Goal: Task Accomplishment & Management: Use online tool/utility

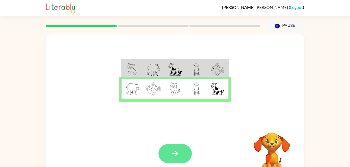
click at [183, 160] on button "button" at bounding box center [174, 153] width 33 height 19
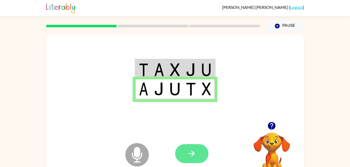
click at [204, 147] on button "button" at bounding box center [191, 153] width 33 height 19
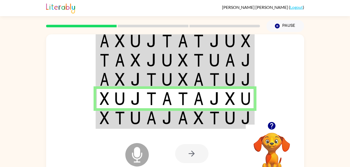
click at [211, 129] on div at bounding box center [213, 153] width 77 height 59
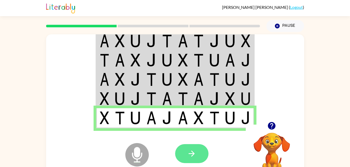
click at [202, 153] on button "button" at bounding box center [191, 153] width 33 height 19
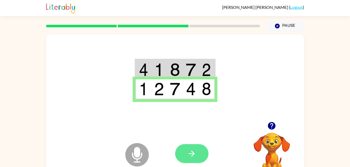
click at [194, 160] on button "button" at bounding box center [191, 153] width 33 height 19
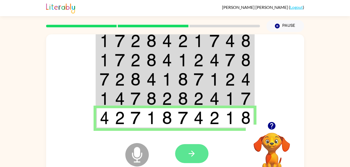
click at [199, 145] on button "button" at bounding box center [191, 153] width 33 height 19
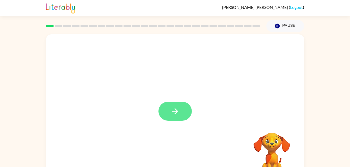
click at [164, 116] on button "button" at bounding box center [174, 111] width 33 height 19
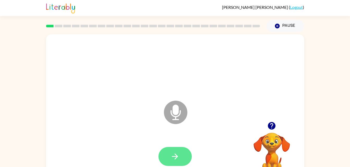
click at [171, 163] on button "button" at bounding box center [174, 156] width 33 height 19
click at [167, 163] on button "button" at bounding box center [174, 156] width 33 height 19
click at [176, 161] on button "button" at bounding box center [174, 156] width 33 height 19
click at [164, 151] on button "button" at bounding box center [174, 156] width 33 height 19
click at [164, 152] on button "button" at bounding box center [174, 156] width 33 height 19
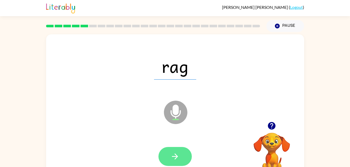
click at [172, 158] on icon "button" at bounding box center [174, 156] width 9 height 9
click at [170, 153] on button "button" at bounding box center [174, 156] width 33 height 19
click at [168, 156] on button "button" at bounding box center [174, 156] width 33 height 19
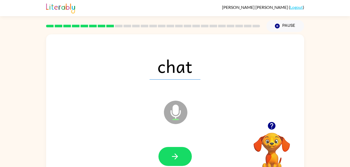
click at [160, 149] on div at bounding box center [174, 156] width 33 height 19
click at [164, 155] on button "button" at bounding box center [174, 156] width 33 height 19
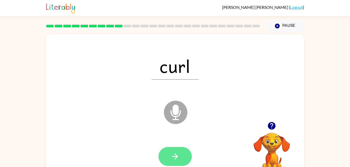
click at [175, 158] on icon "button" at bounding box center [174, 156] width 9 height 9
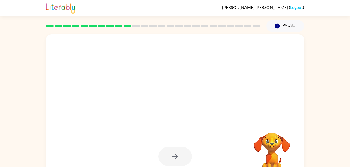
click at [168, 154] on div at bounding box center [174, 156] width 33 height 19
click at [166, 158] on div at bounding box center [174, 156] width 33 height 19
click at [169, 158] on div at bounding box center [174, 156] width 33 height 19
click at [167, 159] on div at bounding box center [174, 156] width 33 height 19
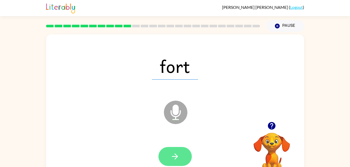
click at [172, 150] on button "button" at bounding box center [174, 156] width 33 height 19
click at [182, 156] on button "button" at bounding box center [174, 156] width 33 height 19
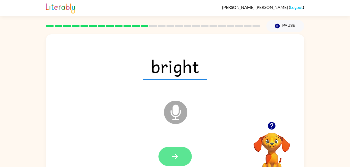
click at [166, 157] on button "button" at bounding box center [174, 156] width 33 height 19
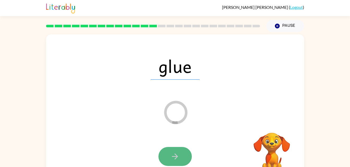
click at [168, 158] on button "button" at bounding box center [174, 156] width 33 height 19
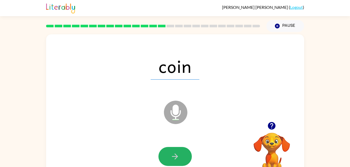
click at [168, 158] on button "button" at bounding box center [174, 156] width 33 height 19
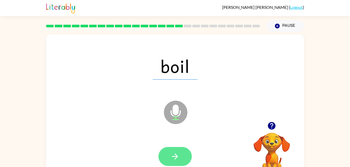
click at [161, 162] on button "button" at bounding box center [174, 156] width 33 height 19
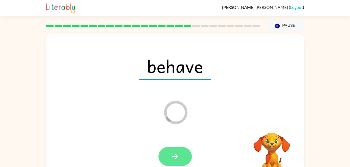
click at [177, 157] on icon "button" at bounding box center [175, 157] width 6 height 6
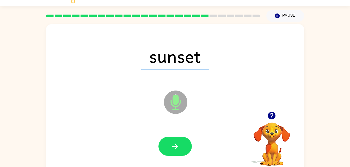
scroll to position [16, 0]
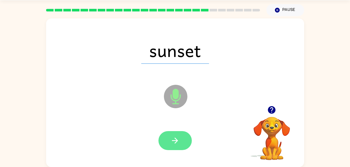
click at [170, 133] on button "button" at bounding box center [174, 140] width 33 height 19
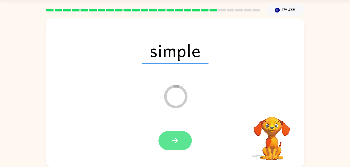
click at [177, 140] on icon "button" at bounding box center [175, 141] width 6 height 6
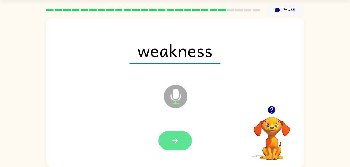
click at [181, 145] on button "button" at bounding box center [174, 140] width 33 height 19
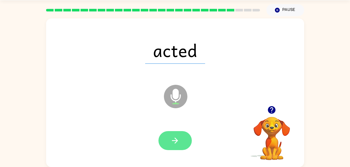
click at [183, 140] on button "button" at bounding box center [174, 140] width 33 height 19
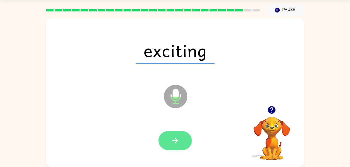
click at [179, 146] on button "button" at bounding box center [174, 140] width 33 height 19
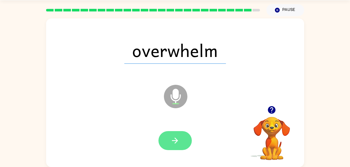
click at [175, 147] on button "button" at bounding box center [174, 140] width 33 height 19
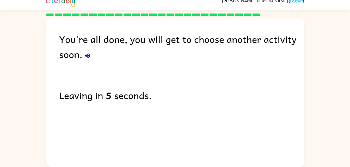
scroll to position [0, 0]
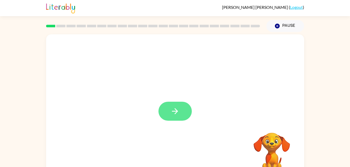
click at [169, 114] on button "button" at bounding box center [174, 111] width 33 height 19
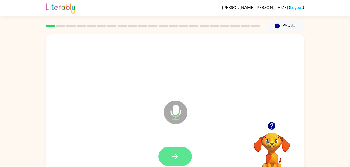
click at [168, 155] on button "button" at bounding box center [174, 156] width 33 height 19
click at [177, 155] on icon "button" at bounding box center [174, 156] width 9 height 9
click at [174, 154] on icon "button" at bounding box center [174, 156] width 9 height 9
click at [183, 154] on button "button" at bounding box center [174, 156] width 33 height 19
click at [171, 162] on button "button" at bounding box center [174, 156] width 33 height 19
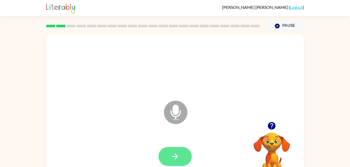
click at [170, 158] on button "button" at bounding box center [174, 156] width 33 height 19
click at [174, 159] on icon "button" at bounding box center [174, 156] width 9 height 9
click at [177, 157] on icon "button" at bounding box center [175, 157] width 6 height 6
click at [178, 152] on button "button" at bounding box center [174, 156] width 33 height 19
click at [190, 158] on button "button" at bounding box center [174, 156] width 33 height 19
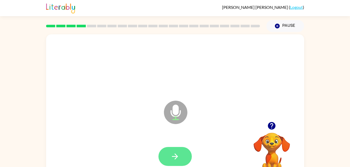
click at [175, 152] on icon "button" at bounding box center [174, 156] width 9 height 9
click at [173, 151] on button "button" at bounding box center [174, 156] width 33 height 19
click at [184, 155] on button "button" at bounding box center [174, 156] width 33 height 19
click at [181, 160] on button "button" at bounding box center [174, 156] width 33 height 19
click at [162, 162] on button "button" at bounding box center [174, 156] width 33 height 19
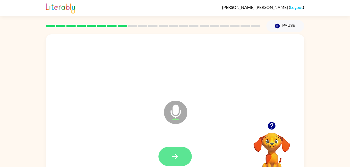
click at [161, 160] on button "button" at bounding box center [174, 156] width 33 height 19
click at [172, 156] on icon "button" at bounding box center [175, 157] width 6 height 6
click at [163, 160] on button "button" at bounding box center [174, 156] width 33 height 19
click at [167, 159] on button "button" at bounding box center [174, 156] width 33 height 19
click at [172, 152] on icon "button" at bounding box center [174, 156] width 9 height 9
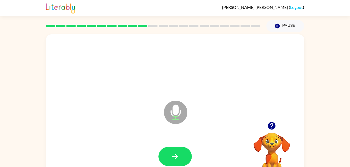
click at [79, 70] on div at bounding box center [174, 66] width 247 height 43
click at [168, 154] on button "button" at bounding box center [174, 156] width 33 height 19
click at [174, 153] on icon "button" at bounding box center [174, 156] width 9 height 9
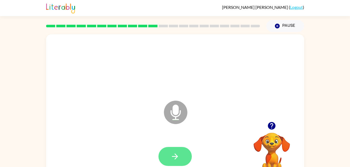
click at [167, 151] on button "button" at bounding box center [174, 156] width 33 height 19
click at [168, 155] on button "button" at bounding box center [174, 156] width 33 height 19
click at [159, 155] on button "button" at bounding box center [174, 156] width 33 height 19
click at [179, 151] on button "button" at bounding box center [174, 156] width 33 height 19
click at [178, 166] on button "button" at bounding box center [174, 156] width 33 height 19
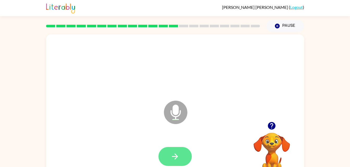
click at [180, 153] on button "button" at bounding box center [174, 156] width 33 height 19
click at [176, 151] on button "button" at bounding box center [174, 156] width 33 height 19
click at [179, 150] on button "button" at bounding box center [174, 156] width 33 height 19
click at [163, 160] on button "button" at bounding box center [174, 156] width 33 height 19
click at [162, 157] on button "button" at bounding box center [174, 156] width 33 height 19
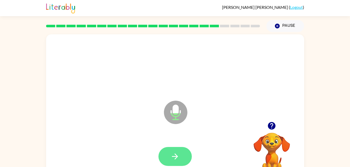
click at [161, 155] on button "button" at bounding box center [174, 156] width 33 height 19
click at [169, 157] on button "button" at bounding box center [174, 156] width 33 height 19
click at [178, 151] on button "button" at bounding box center [174, 156] width 33 height 19
click at [171, 159] on icon "button" at bounding box center [174, 156] width 9 height 9
click at [185, 154] on button "button" at bounding box center [174, 156] width 33 height 19
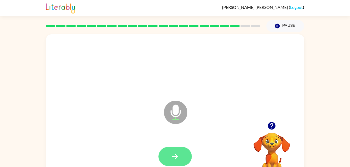
click at [176, 154] on icon "button" at bounding box center [174, 156] width 9 height 9
click at [167, 153] on button "button" at bounding box center [174, 156] width 33 height 19
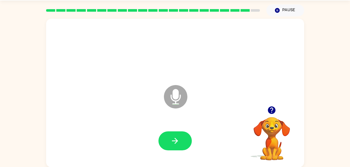
scroll to position [16, 0]
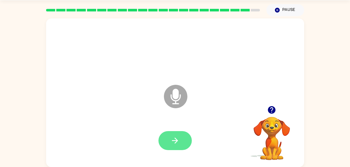
click at [165, 136] on button "button" at bounding box center [174, 140] width 33 height 19
click at [172, 131] on button "button" at bounding box center [174, 140] width 33 height 19
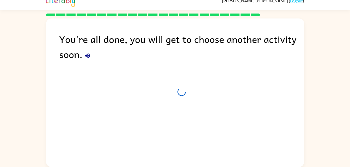
scroll to position [7, 0]
